Goal: Communication & Community: Answer question/provide support

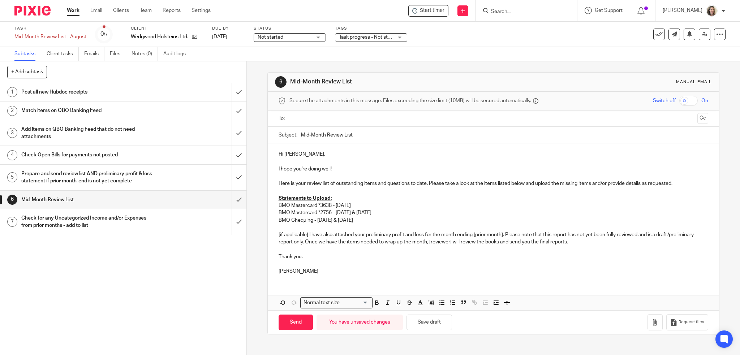
drag, startPoint x: 319, startPoint y: 206, endPoint x: 332, endPoint y: 205, distance: 12.3
click at [319, 205] on p "BMO Mastercard *3638 - [DATE]" at bounding box center [493, 205] width 430 height 7
click at [352, 206] on p "BMO Mastercard *3638 - July 28 2025" at bounding box center [493, 205] width 430 height 7
drag, startPoint x: 377, startPoint y: 205, endPoint x: 273, endPoint y: 204, distance: 104.0
click at [273, 204] on div "Hi Ridley, I hope you're doing well! Here is your review list of outstanding it…" at bounding box center [493, 211] width 451 height 137
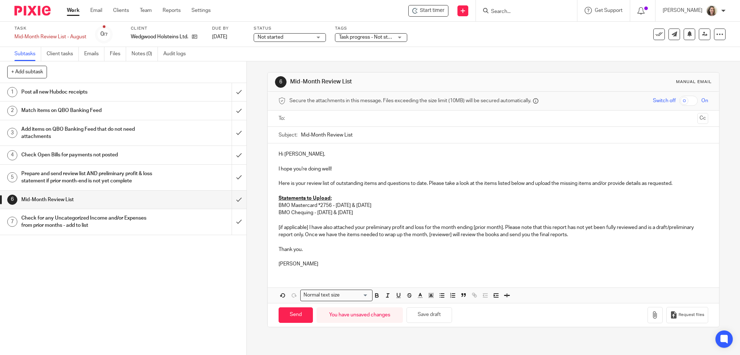
click at [369, 132] on input "Mid-Month Review List" at bounding box center [504, 135] width 407 height 16
click at [334, 118] on input "text" at bounding box center [493, 118] width 402 height 8
click at [371, 138] on input "Mid-Month Review List" at bounding box center [504, 137] width 407 height 16
drag, startPoint x: 351, startPoint y: 137, endPoint x: 287, endPoint y: 138, distance: 64.7
click at [287, 138] on div "Subject: Mid-Month Review List" at bounding box center [493, 137] width 430 height 16
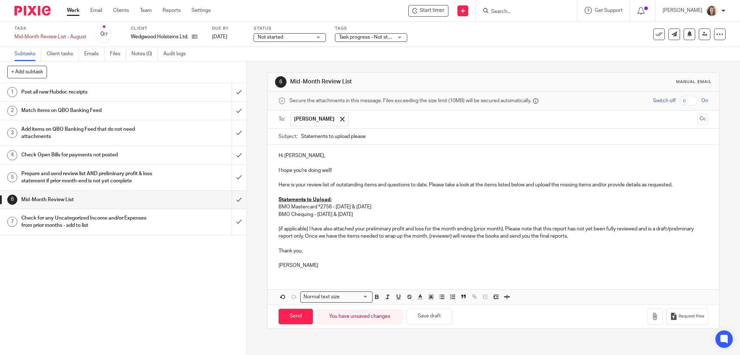
type input "Statements to upload please"
click at [367, 164] on p at bounding box center [493, 163] width 430 height 7
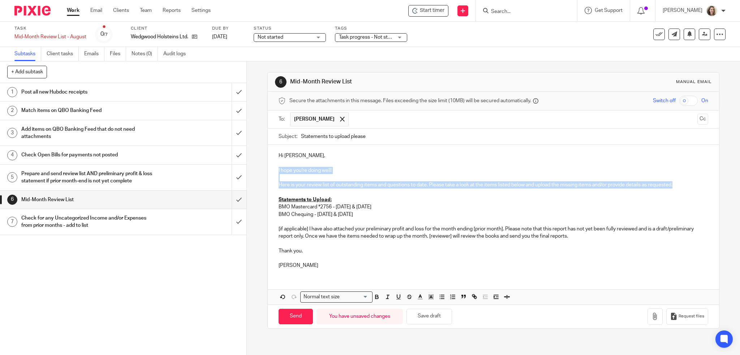
drag, startPoint x: 685, startPoint y: 183, endPoint x: 260, endPoint y: 168, distance: 425.0
click at [260, 168] on div "6 Mid-Month Review List Manual email Secure the attachments in this message. Fi…" at bounding box center [493, 208] width 493 height 294
click at [697, 117] on button "Cc" at bounding box center [702, 119] width 11 height 11
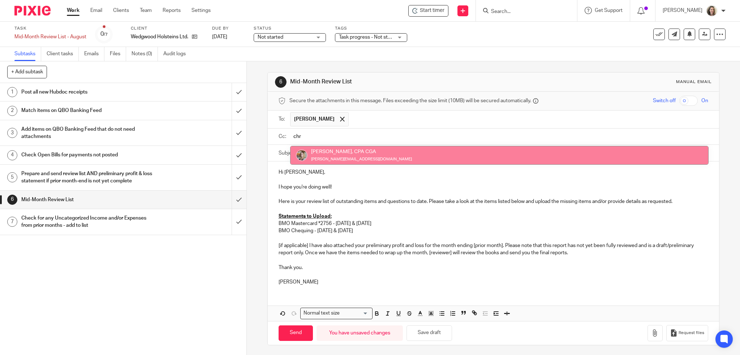
type input "chr"
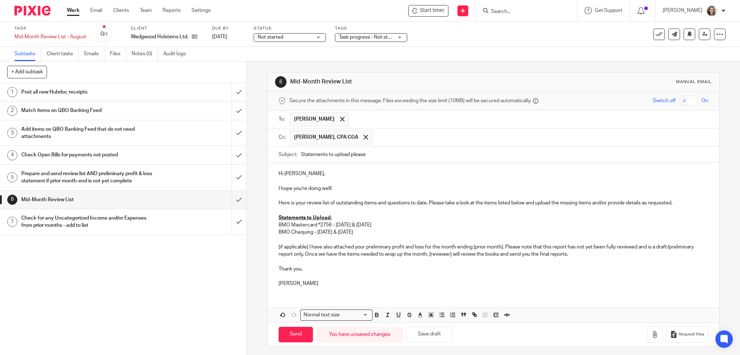
click at [381, 154] on input "Statements to upload please" at bounding box center [504, 155] width 407 height 16
type input "WH - Statements to upload please"
click at [347, 190] on p "I hope you're doing well!" at bounding box center [493, 188] width 430 height 7
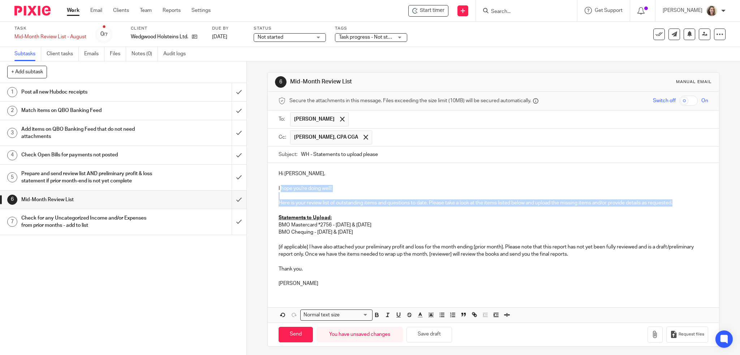
drag, startPoint x: 686, startPoint y: 202, endPoint x: 280, endPoint y: 190, distance: 406.4
click at [280, 190] on div "Hi Ridley, I hope you're doing well! Here is your review list of outstanding it…" at bounding box center [493, 228] width 451 height 130
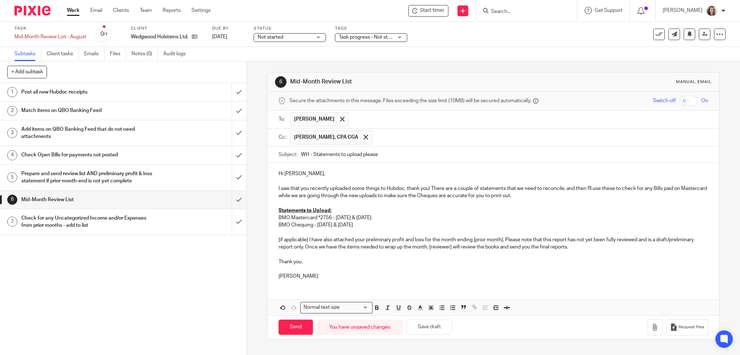
click at [442, 196] on p "I saw that you recently uploaded some things to Hubdoc, thank you! There are a …" at bounding box center [493, 192] width 430 height 15
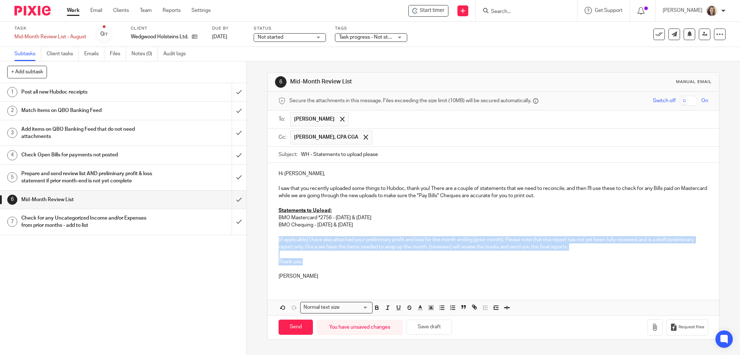
drag, startPoint x: 312, startPoint y: 263, endPoint x: 272, endPoint y: 239, distance: 46.6
click at [272, 239] on div "Hi Ridley, I saw that you recently uploaded some things to Hubdoc, thank you! T…" at bounding box center [493, 224] width 451 height 122
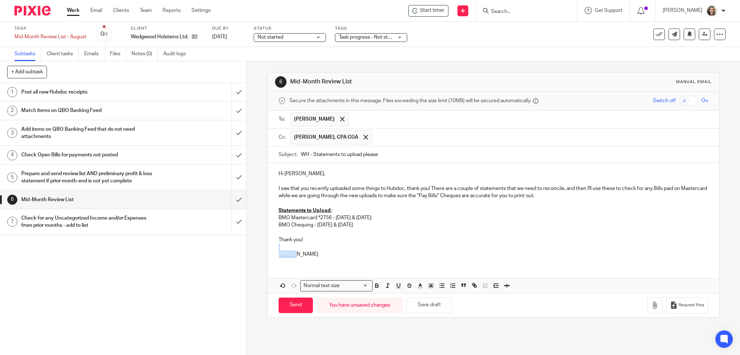
drag, startPoint x: 302, startPoint y: 259, endPoint x: 278, endPoint y: 245, distance: 27.0
click at [278, 245] on div "Hi Ridley, I saw that you recently uploaded some things to Hubdoc, thank you! T…" at bounding box center [493, 213] width 451 height 100
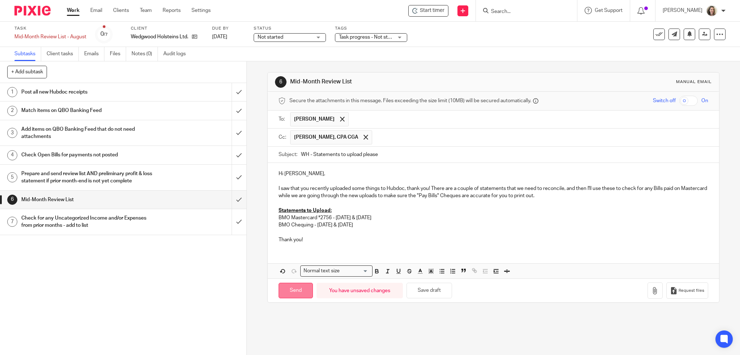
click at [290, 290] on input "Send" at bounding box center [295, 291] width 34 height 16
type input "Sent"
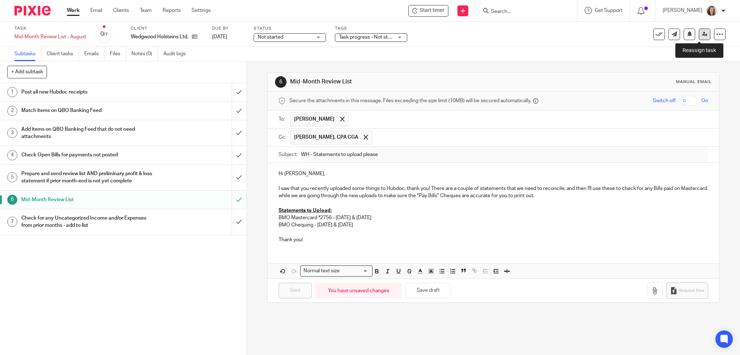
click at [702, 35] on icon at bounding box center [704, 33] width 5 height 5
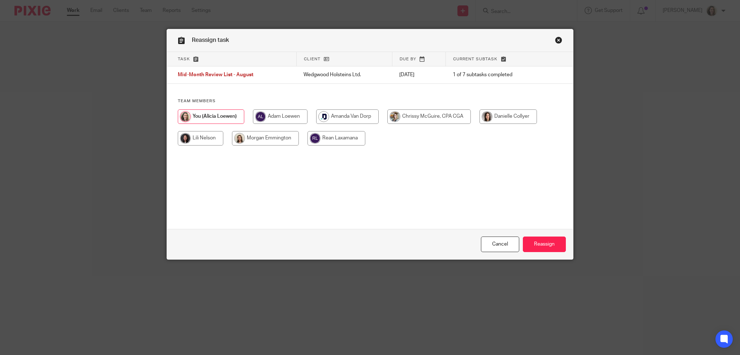
click at [331, 138] on input "radio" at bounding box center [336, 138] width 58 height 14
radio input "true"
click at [534, 244] on input "Reassign" at bounding box center [544, 245] width 43 height 16
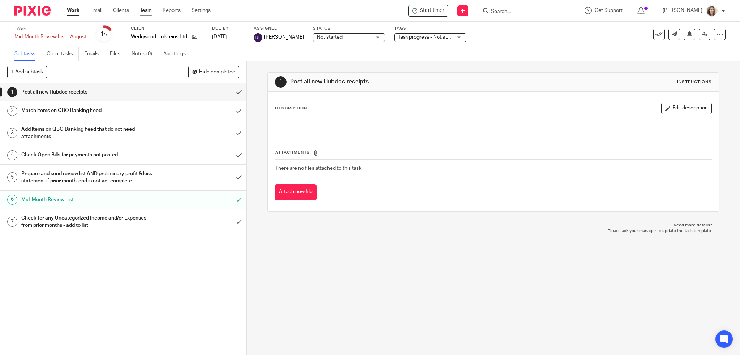
click at [143, 10] on link "Team" at bounding box center [146, 10] width 12 height 7
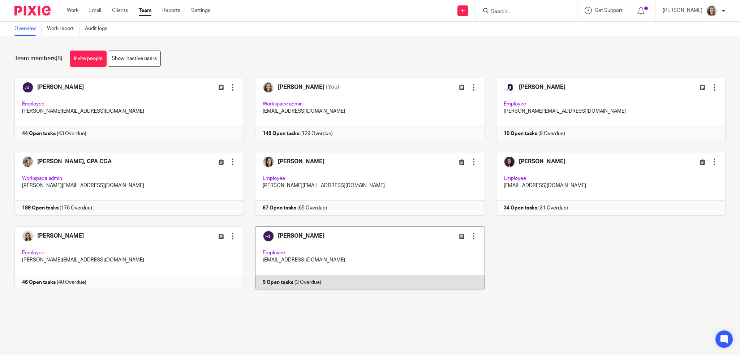
click at [322, 248] on link at bounding box center [364, 258] width 241 height 64
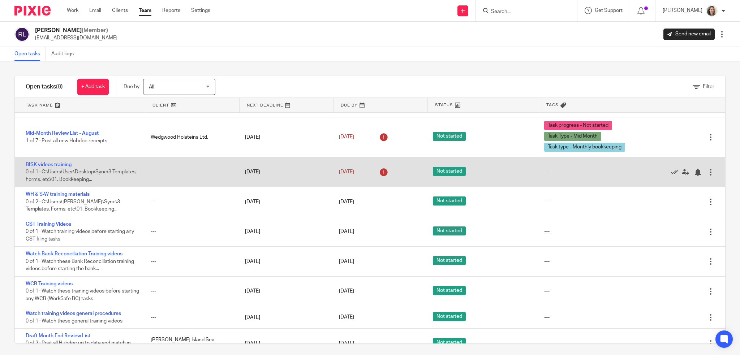
scroll to position [34, 0]
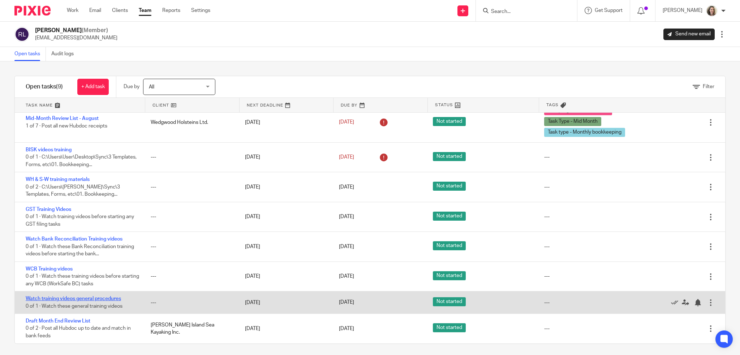
click at [83, 297] on link "Watch training videos general procedures" at bounding box center [73, 298] width 95 height 5
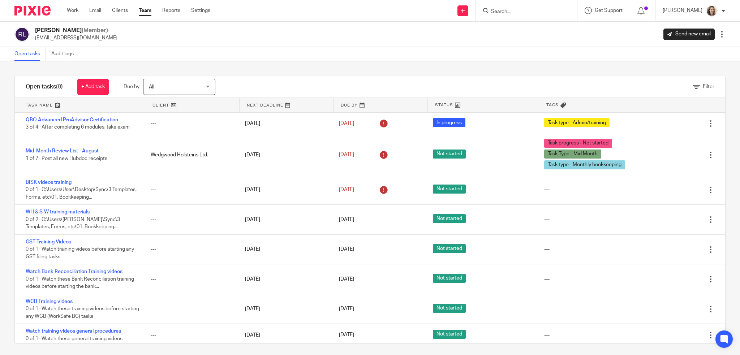
scroll to position [34, 0]
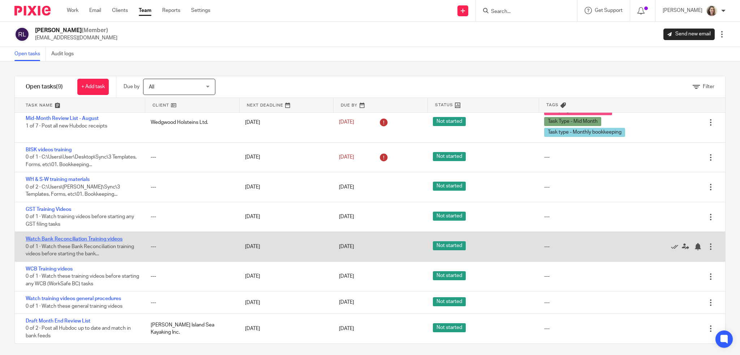
click at [93, 239] on link "Watch Bank Reconciliation Training videos" at bounding box center [74, 239] width 97 height 5
